Goal: Task Accomplishment & Management: Manage account settings

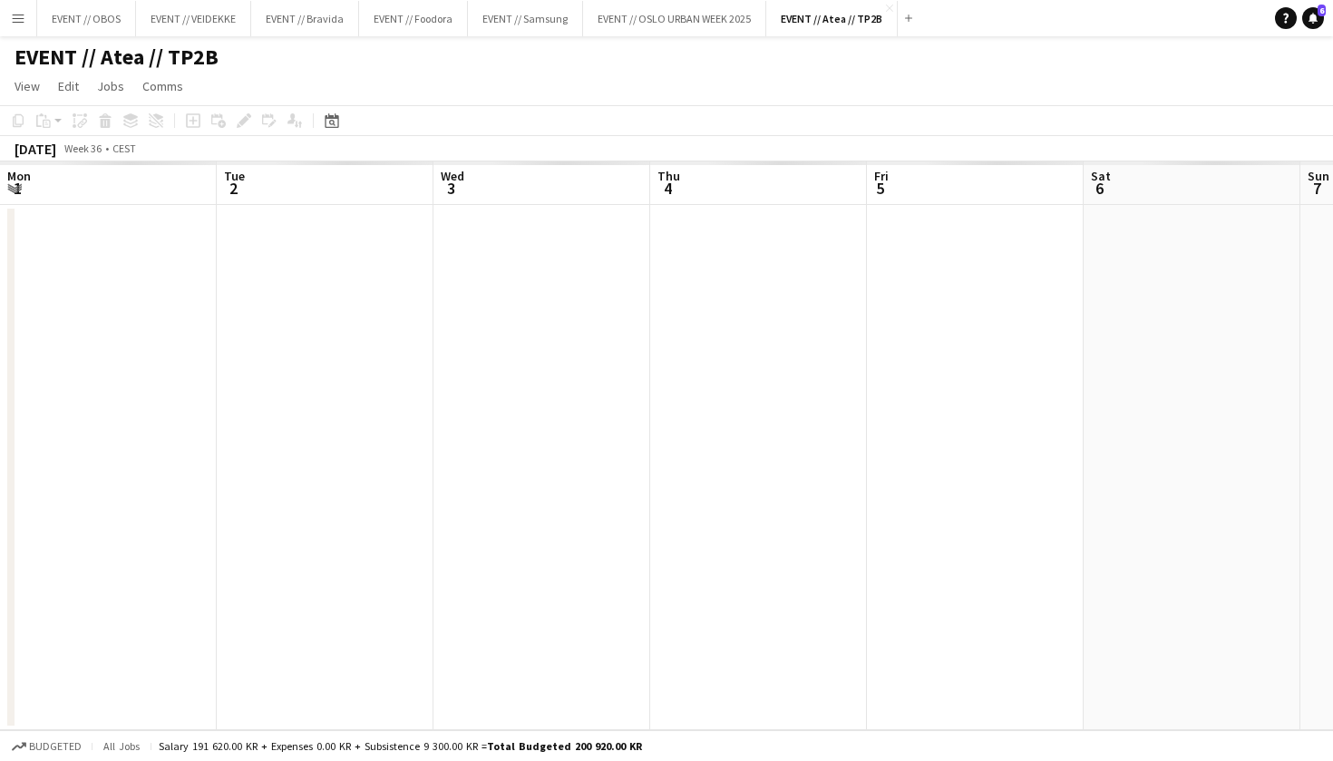
scroll to position [0, 579]
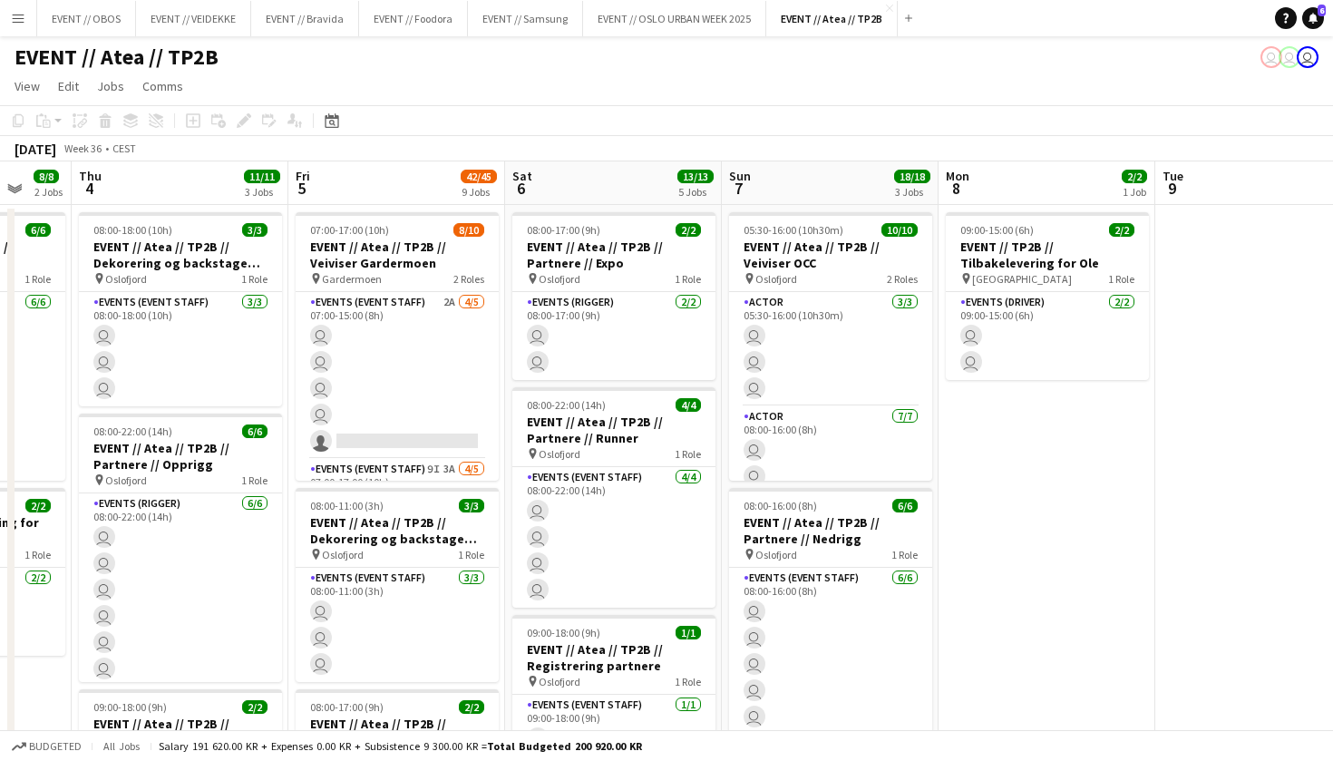
click at [26, 19] on button "Menu" at bounding box center [18, 18] width 36 height 36
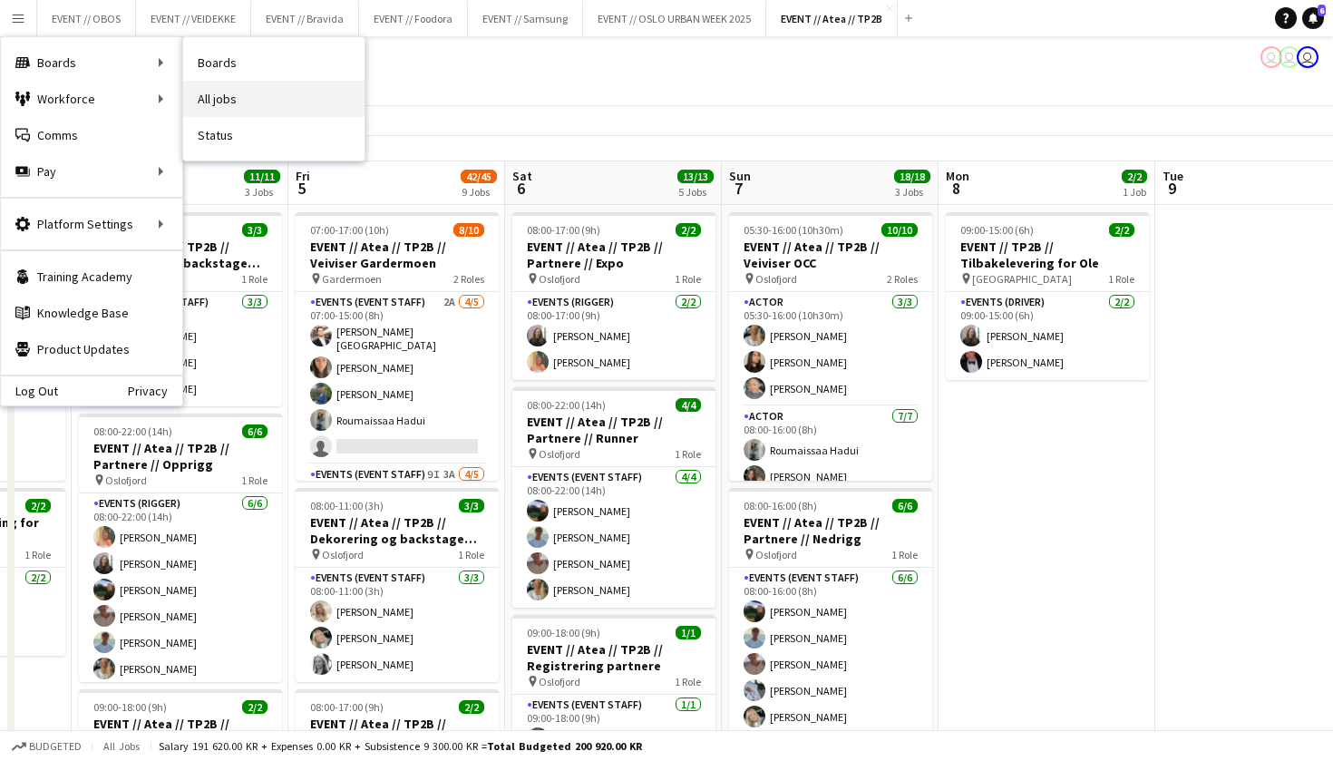
click at [199, 91] on link "All jobs" at bounding box center [273, 99] width 181 height 36
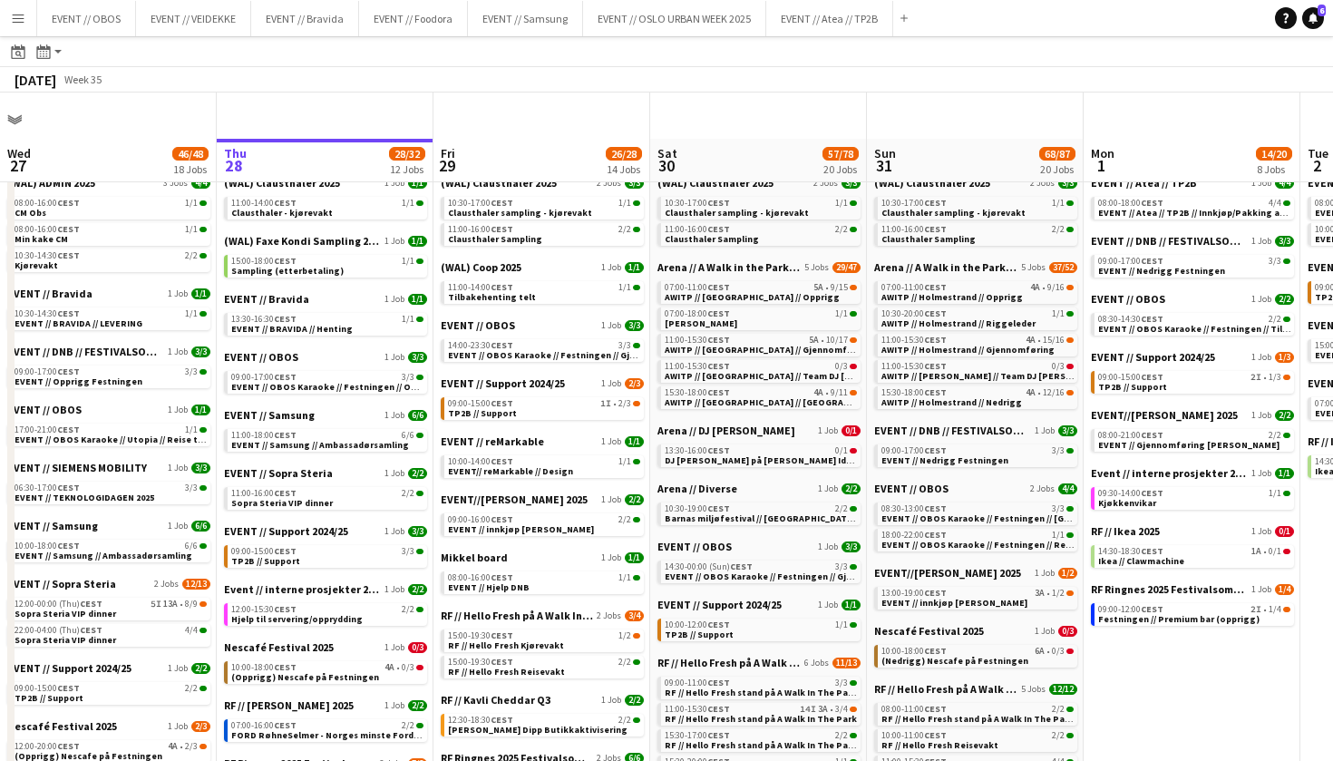
scroll to position [156, 0]
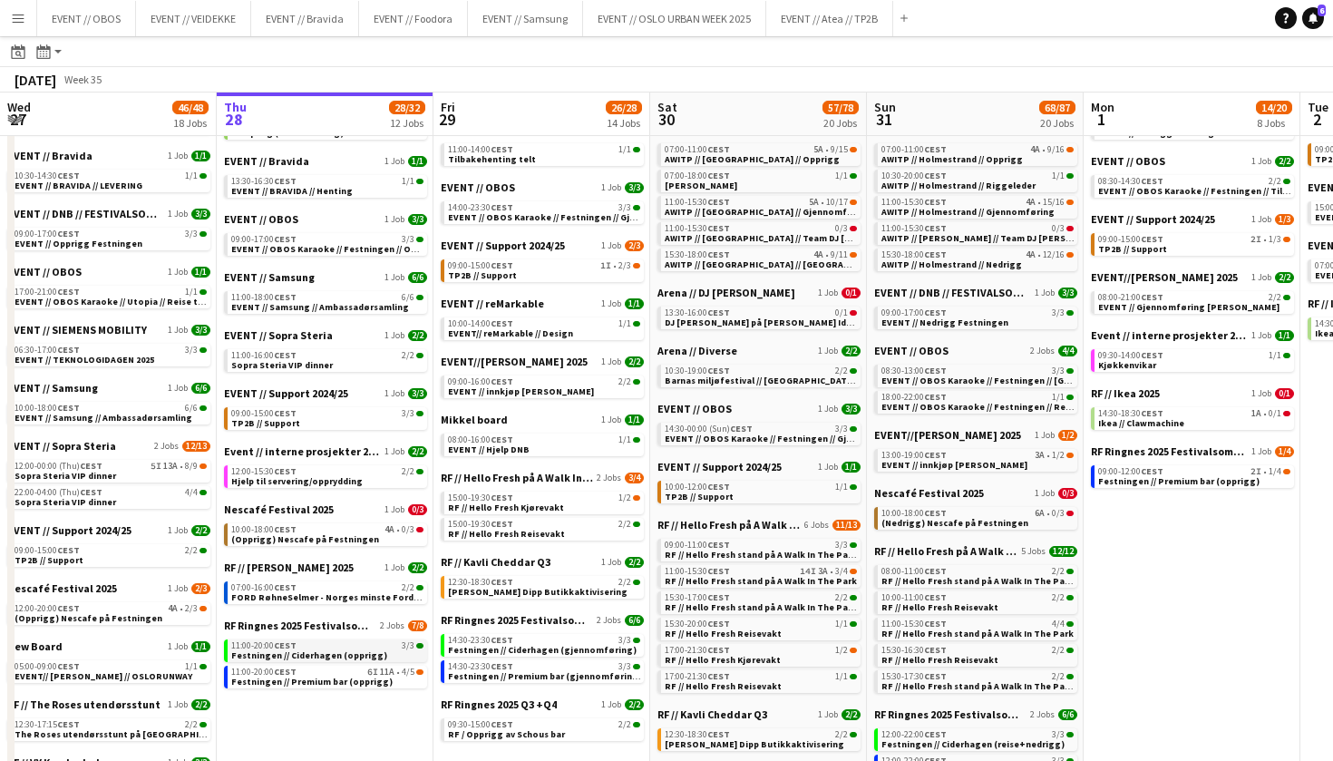
click at [252, 656] on span "Festningen // Ciderhagen (opprigg)" at bounding box center [309, 655] width 156 height 12
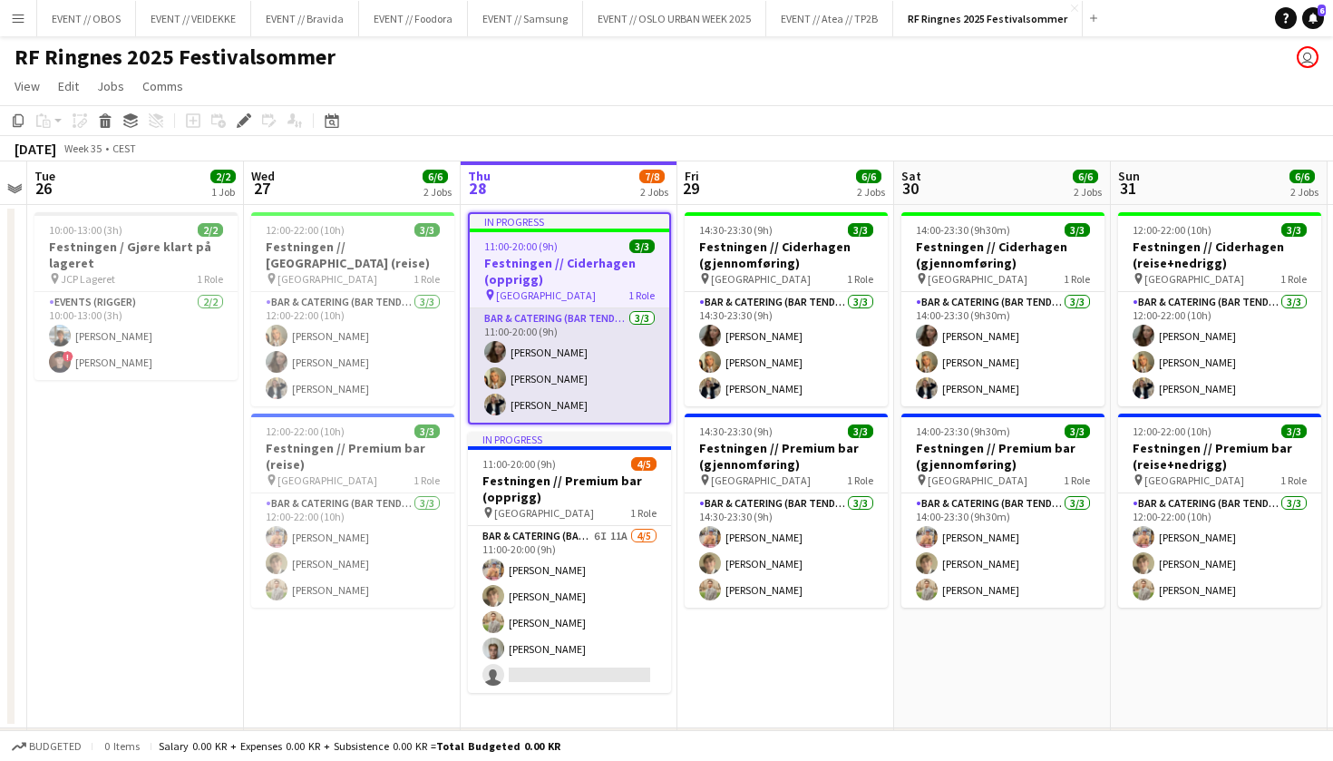
click at [539, 353] on app-card-role "Bar & Catering (Bar Tender) 3/3 11:00-20:00 (9h) Sandra Haavik Tuva Berglihn Lu…" at bounding box center [569, 365] width 199 height 114
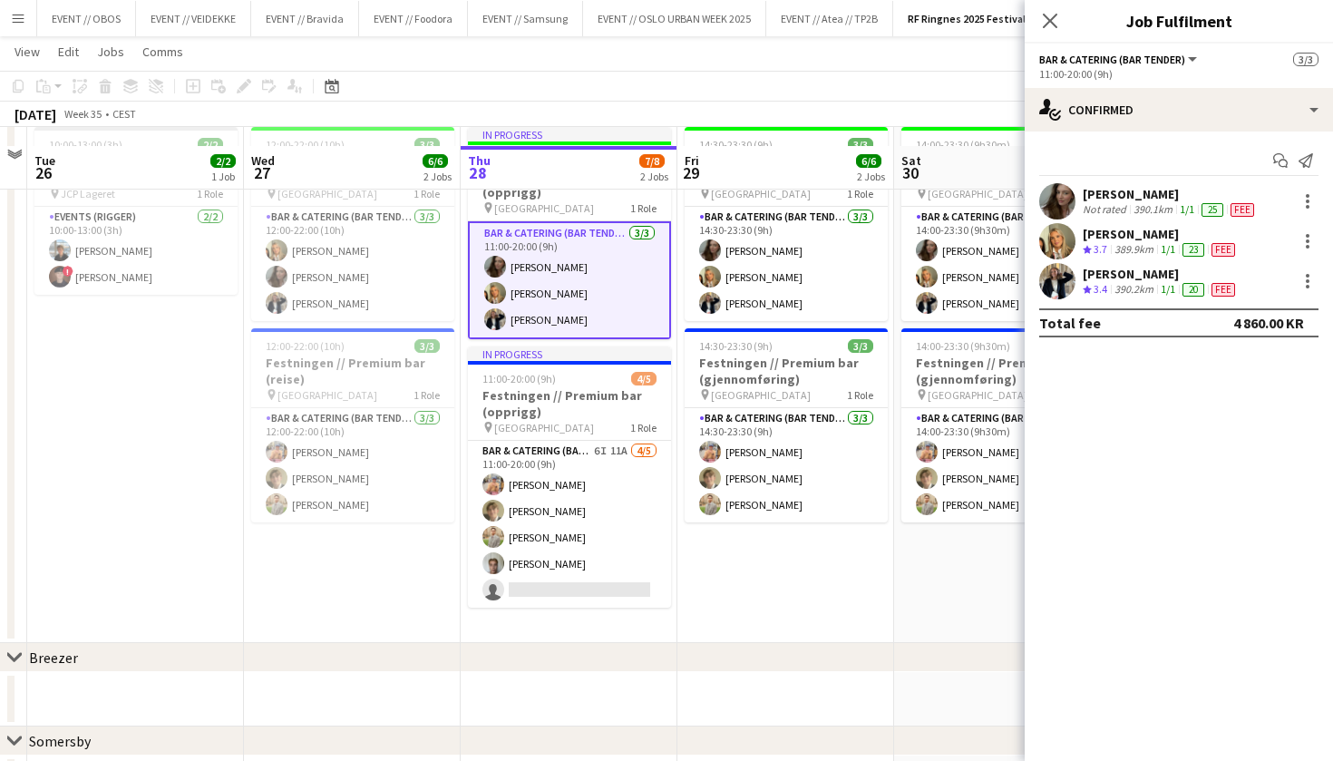
scroll to position [104, 0]
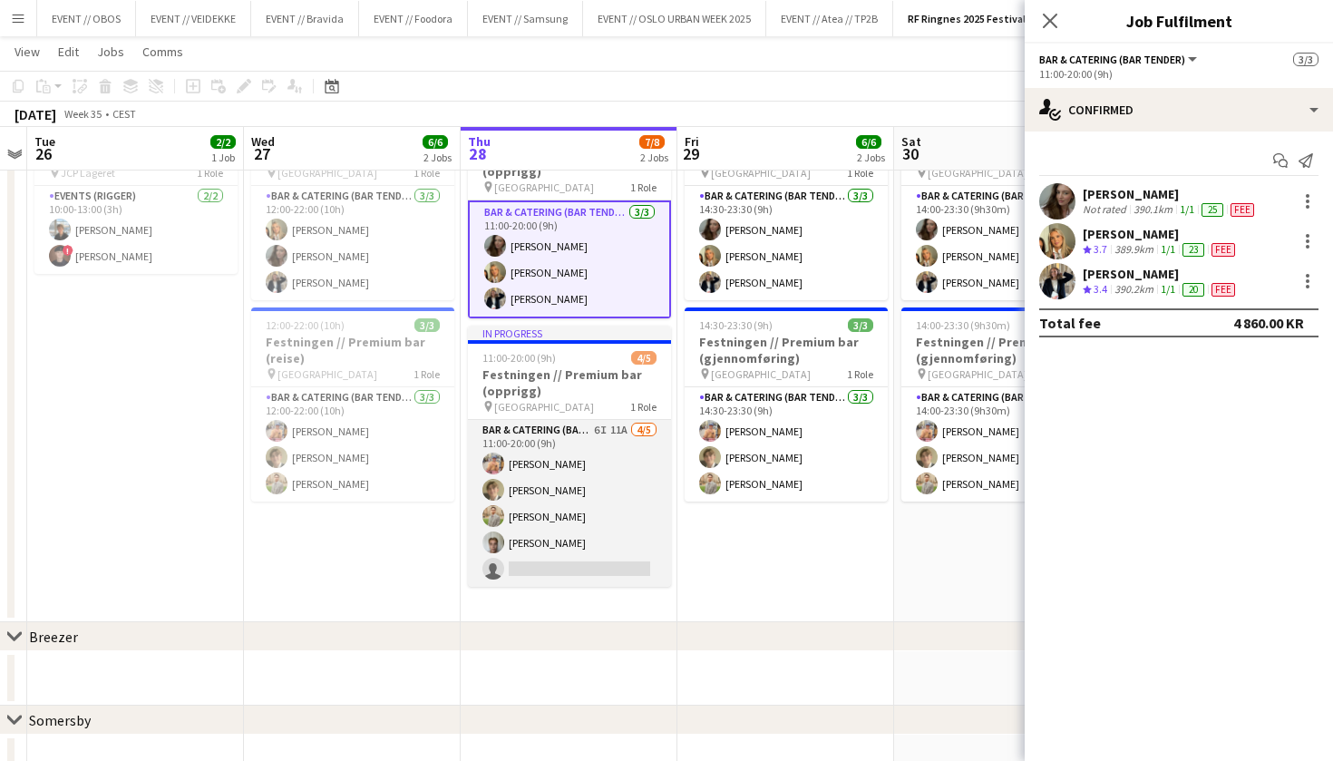
click at [512, 552] on app-card-role "Bar & Catering (Bar Tender) 6I 11A 4/5 11:00-20:00 (9h) Filip Øverli Bastian So…" at bounding box center [569, 503] width 203 height 167
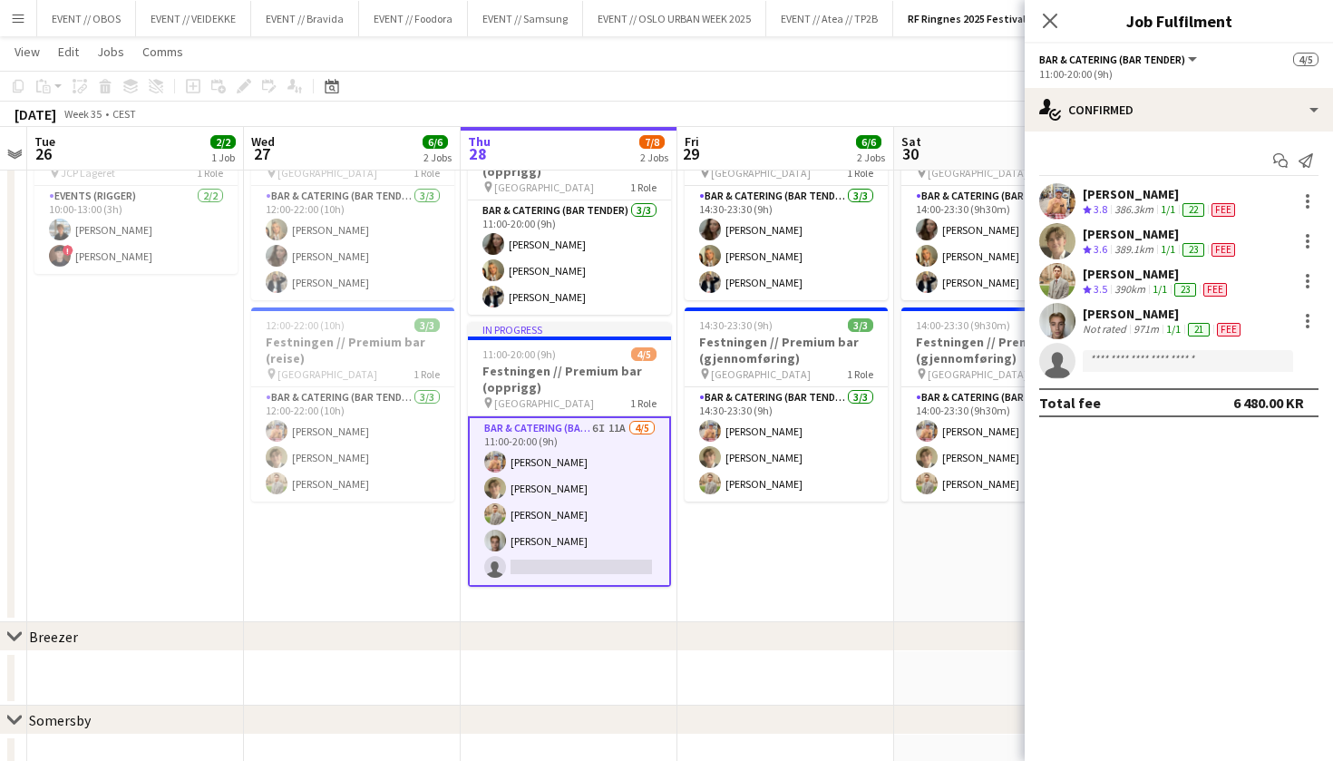
click at [418, 554] on app-date-cell "12:00-22:00 (10h) 3/3 Festningen // Ciderhagen (reise) pin Trondheim 1 Role Bar…" at bounding box center [352, 360] width 217 height 523
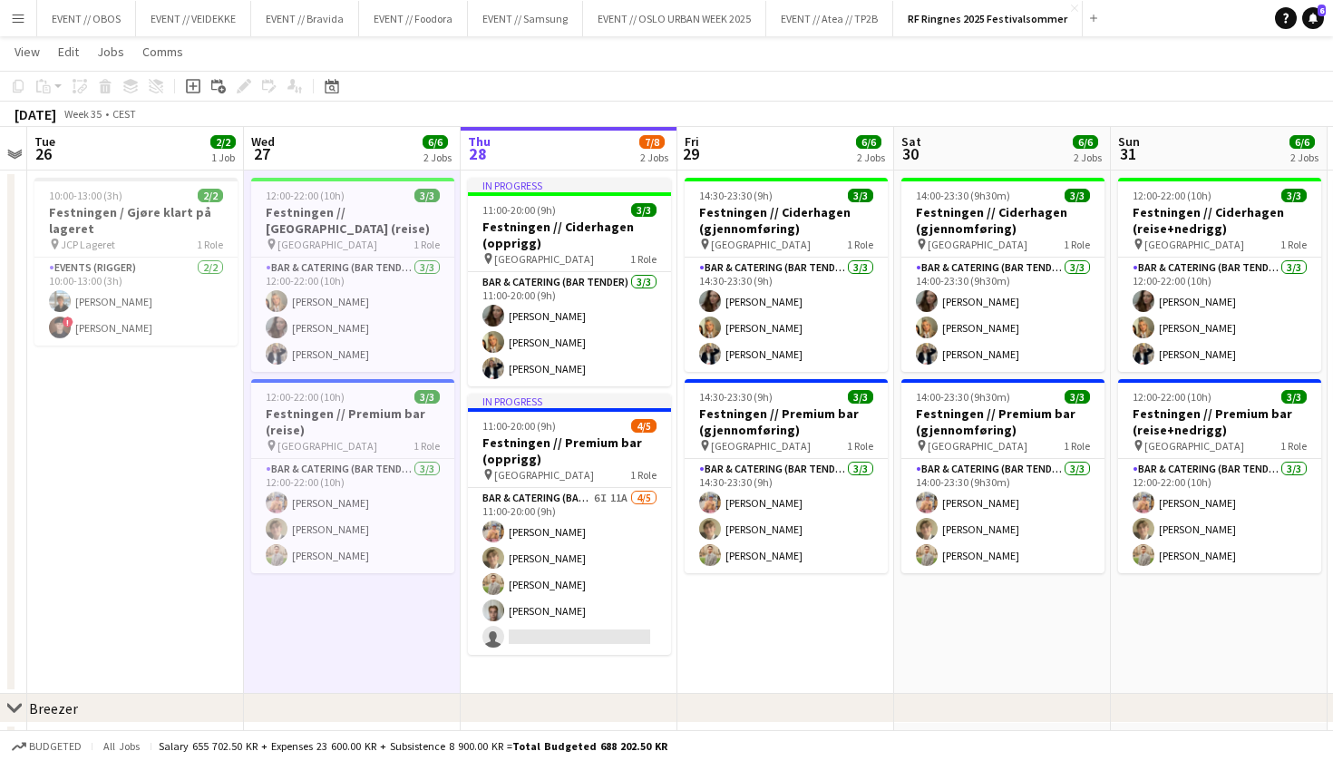
scroll to position [32, 0]
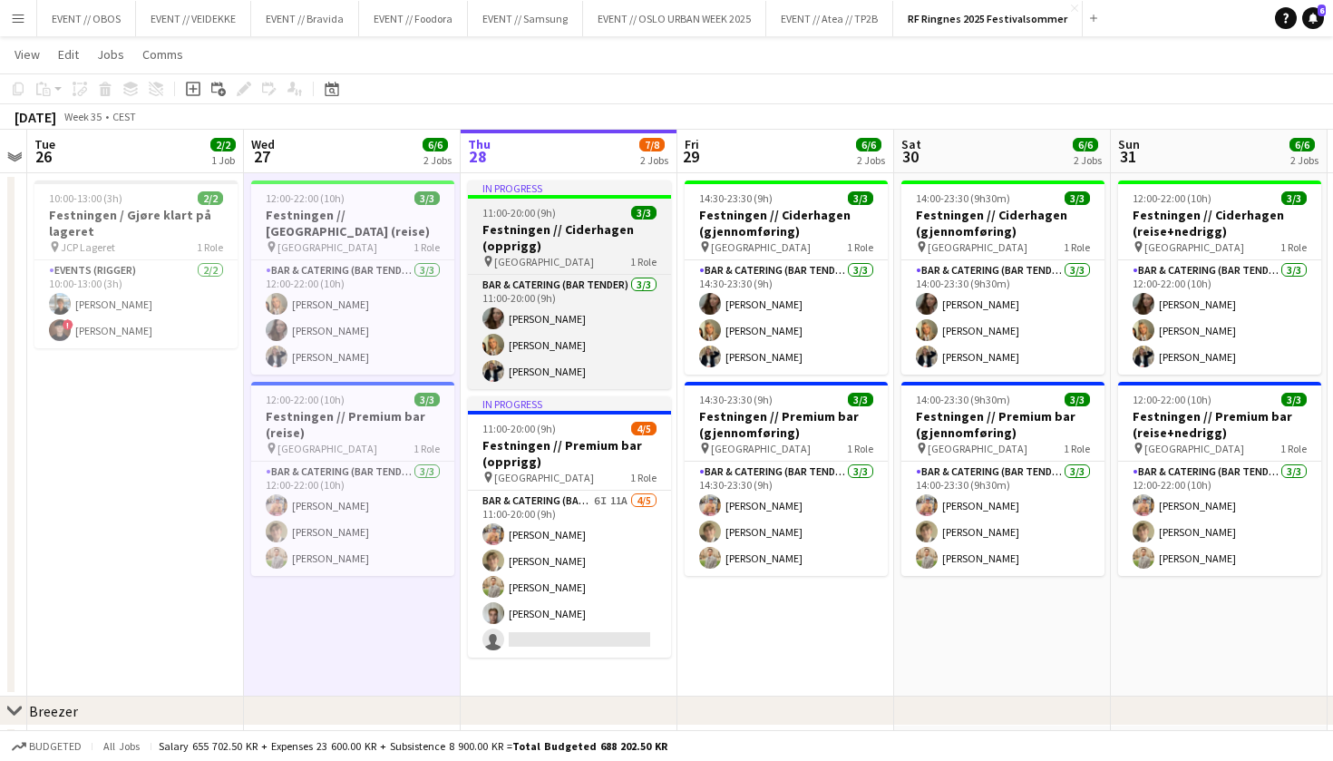
click at [536, 226] on h3 "Festningen // Ciderhagen (opprigg)" at bounding box center [569, 237] width 203 height 33
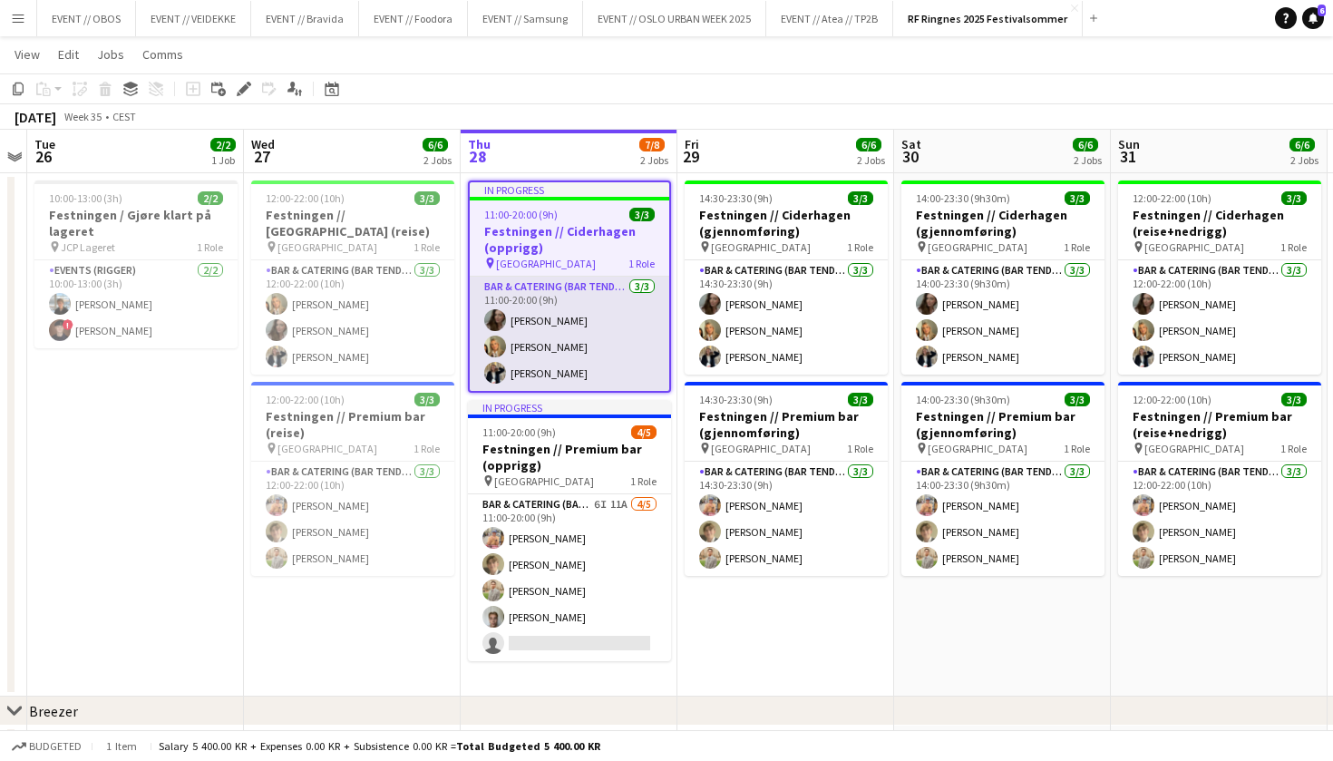
click at [532, 322] on app-card-role "Bar & Catering (Bar Tender) 3/3 11:00-20:00 (9h) Sandra Haavik Tuva Berglihn Lu…" at bounding box center [569, 334] width 199 height 114
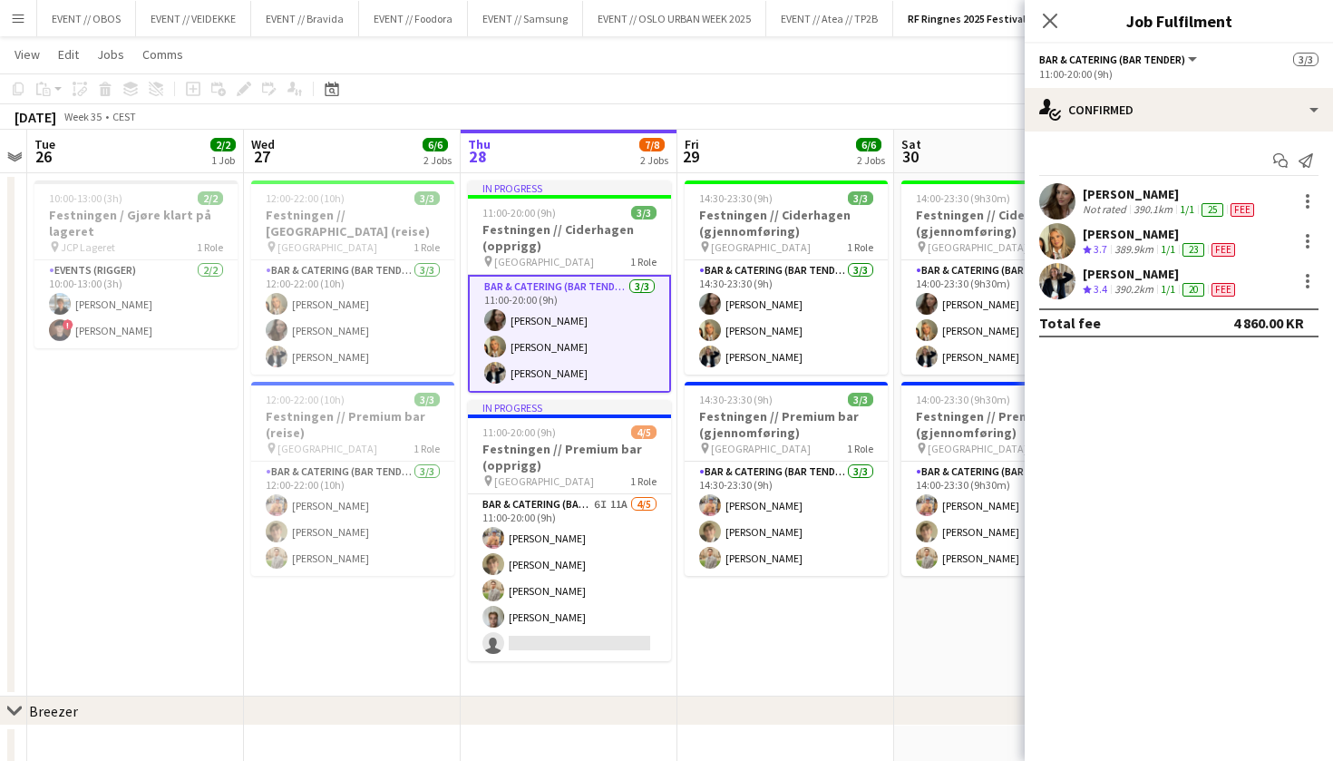
click at [1039, 227] on div at bounding box center [1057, 241] width 36 height 36
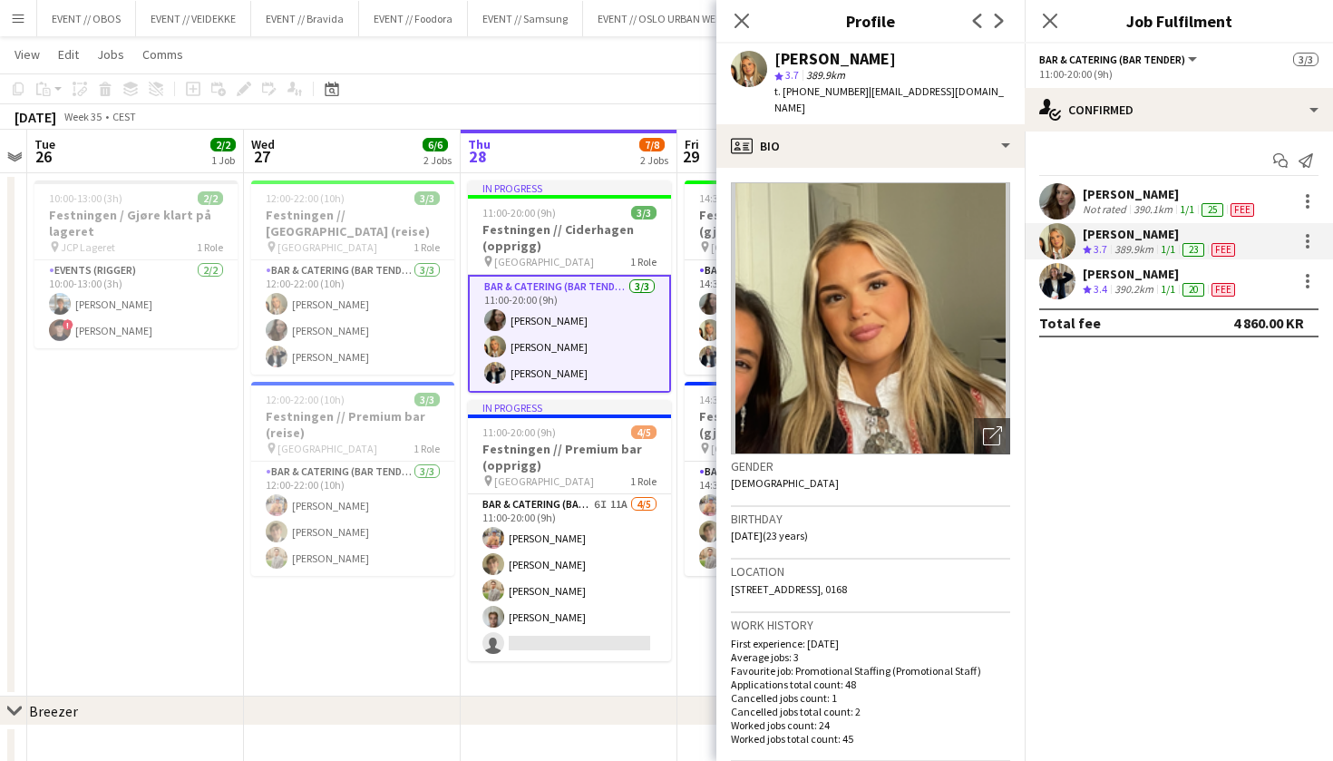
click at [1052, 199] on app-user-avatar at bounding box center [1057, 201] width 36 height 36
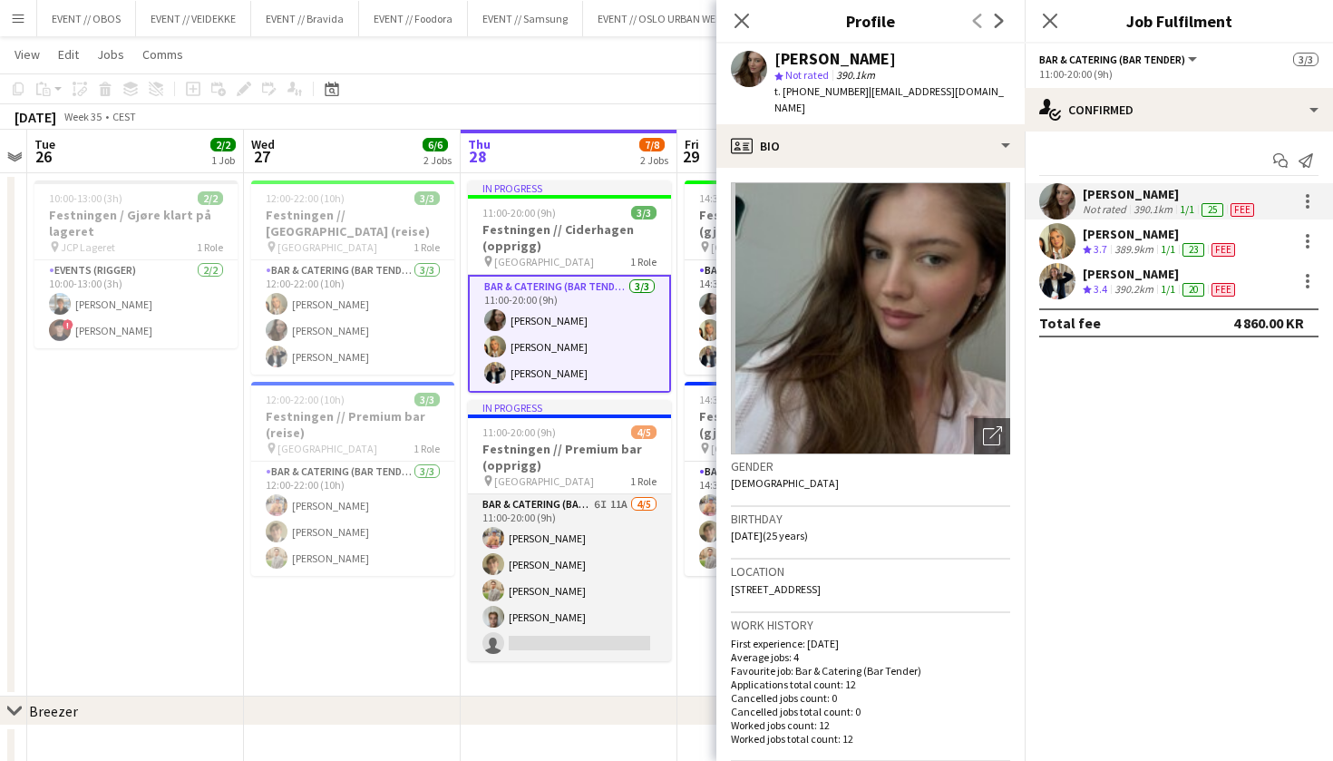
click at [549, 617] on app-card-role "Bar & Catering (Bar Tender) 6I 11A 4/5 11:00-20:00 (9h) Filip Øverli Bastian So…" at bounding box center [569, 577] width 203 height 167
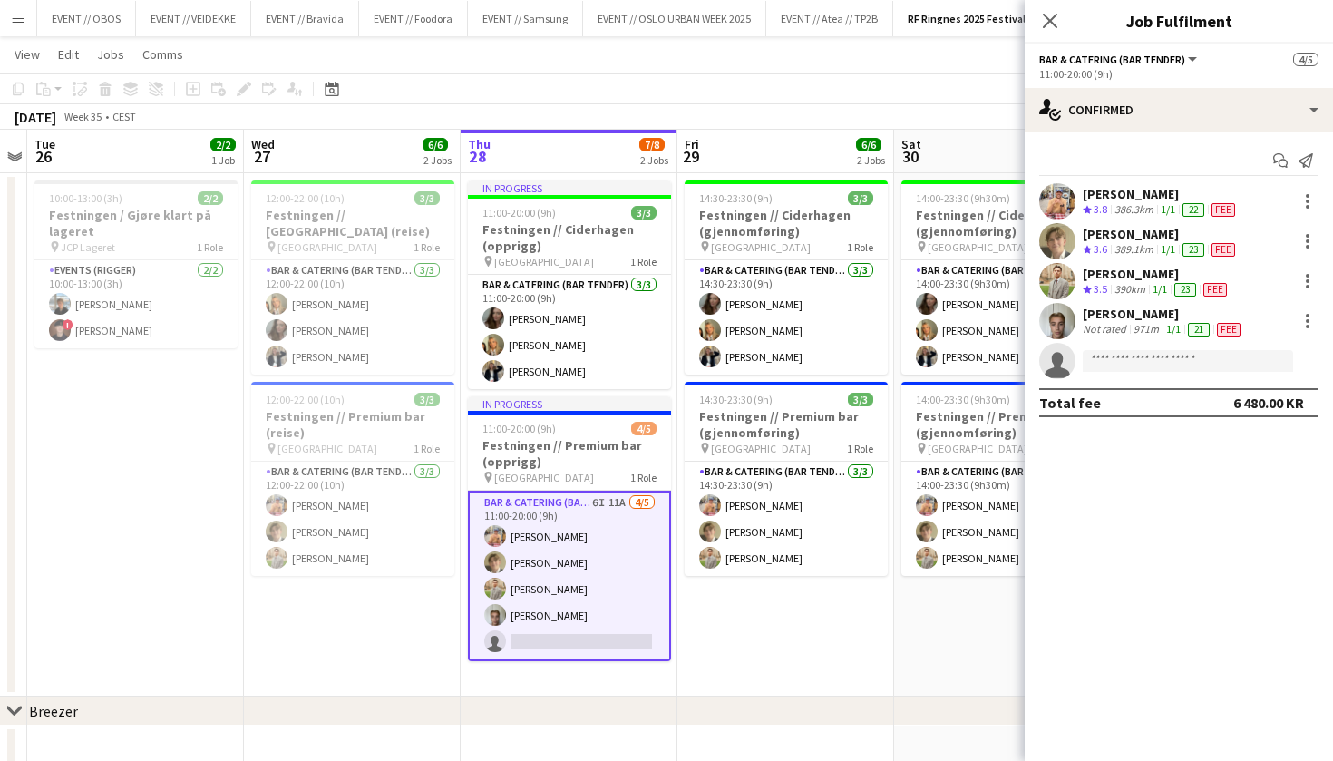
click at [1045, 287] on app-user-avatar at bounding box center [1057, 281] width 36 height 36
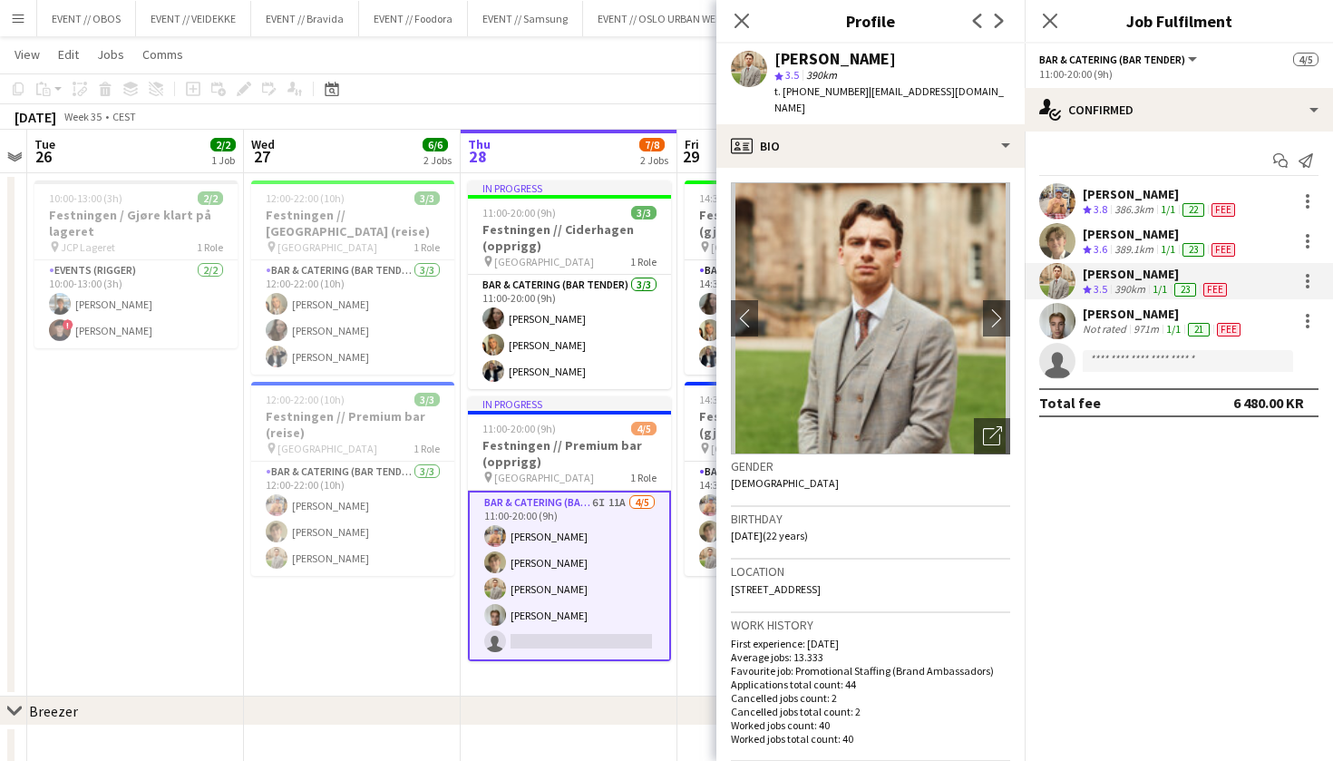
click at [576, 108] on div "August 2025 Week 35 • CEST" at bounding box center [666, 116] width 1333 height 25
